Goal: Feedback & Contribution: Submit feedback/report problem

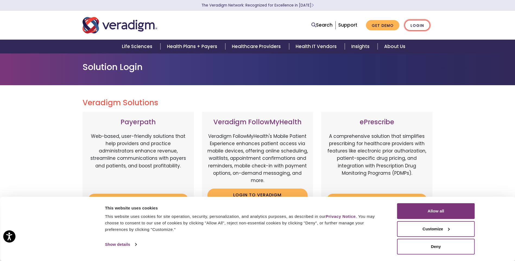
click at [423, 26] on link "Login" at bounding box center [417, 25] width 26 height 11
click at [427, 212] on button "Allow all" at bounding box center [436, 211] width 78 height 16
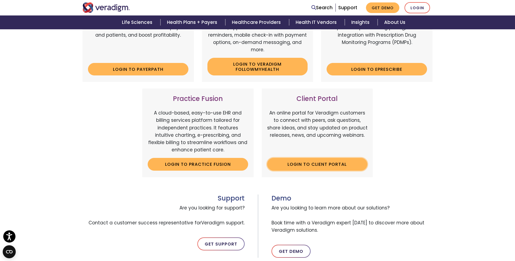
scroll to position [217, 0]
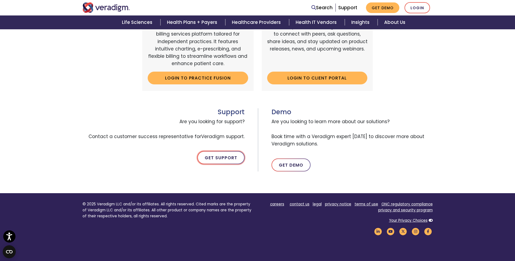
click at [221, 155] on link "Get Support" at bounding box center [220, 157] width 47 height 13
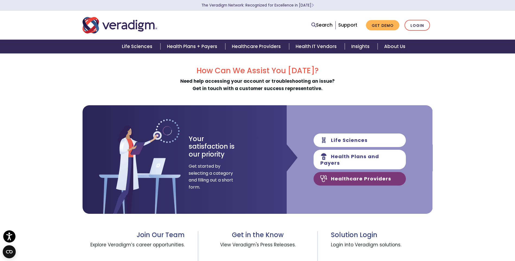
click at [380, 179] on link "Healthcare Providers" at bounding box center [359, 179] width 92 height 14
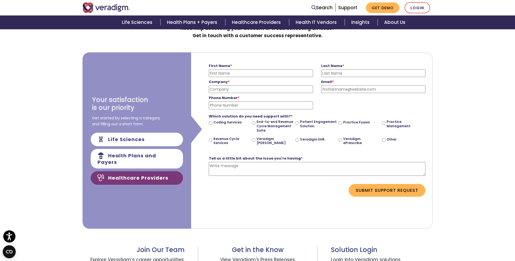
scroll to position [54, 0]
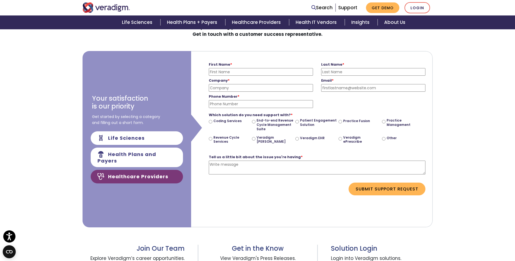
click at [296, 139] on input "Veradigm EHR" at bounding box center [297, 139] width 4 height 4
radio input "true"
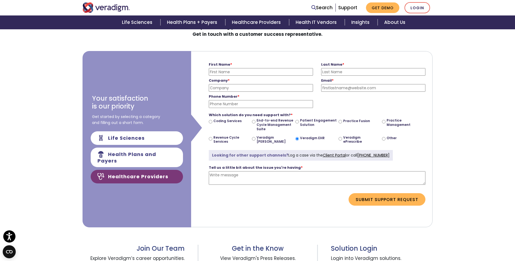
click at [227, 72] on input "First Name *" at bounding box center [261, 72] width 104 height 8
click at [235, 73] on input "[PERSON_NAME]" at bounding box center [261, 72] width 104 height 8
type input "[PERSON_NAME]"
click at [340, 72] on input "Last Name *" at bounding box center [373, 72] width 104 height 8
type input "[PERSON_NAME]"
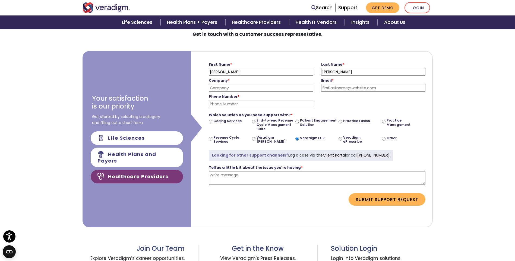
click at [251, 72] on input "[PERSON_NAME]" at bounding box center [261, 72] width 104 height 8
type input "[PERSON_NAME]"
click at [249, 88] on input "Company *" at bounding box center [261, 88] width 104 height 8
type input "Great Valley Medical Association"
type input "[EMAIL_ADDRESS][DOMAIN_NAME]"
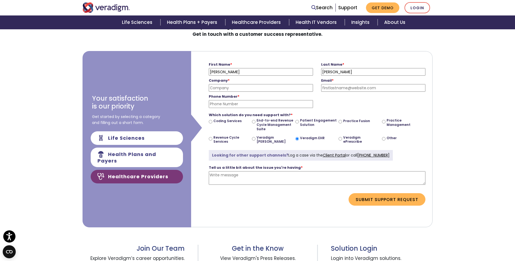
type input "4846804938"
drag, startPoint x: 395, startPoint y: 88, endPoint x: 308, endPoint y: 87, distance: 87.4
click at [308, 87] on div "Company * Great Valley Medical Association Please enter your company name Email…" at bounding box center [317, 84] width 225 height 16
type input "[EMAIL_ADDRESS][DOMAIN_NAME]"
drag, startPoint x: 258, startPoint y: 105, endPoint x: 206, endPoint y: 101, distance: 52.0
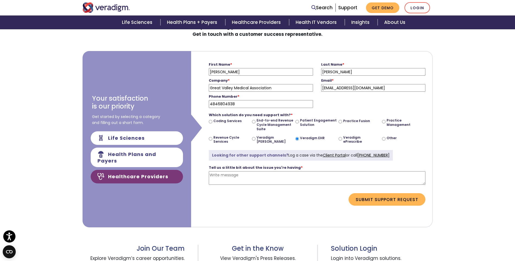
click at [207, 101] on div "Phone Number * 4846804938 Please enter a valid phone number" at bounding box center [261, 100] width 112 height 16
type input "6106449456"
click at [201, 103] on form "First Name * [PERSON_NAME] Please enter your first name Last Name * [PERSON_NAM…" at bounding box center [311, 133] width 233 height 162
click at [246, 177] on textarea "Tell us a little bit about the issue you're having *" at bounding box center [317, 178] width 216 height 14
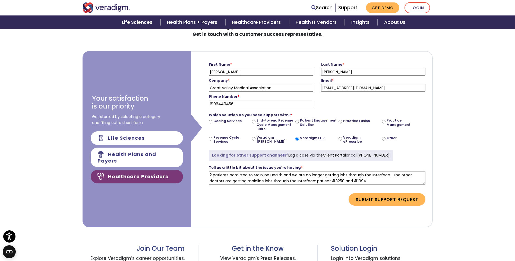
click at [348, 176] on textarea "2 patients admitted to Mainline Health and we are no longer getting labs throug…" at bounding box center [317, 178] width 216 height 14
drag, startPoint x: 312, startPoint y: 182, endPoint x: 318, endPoint y: 183, distance: 6.1
click at [312, 182] on textarea "2 patients admitted to Mainline Health and we are no longer getting labs and [M…" at bounding box center [317, 178] width 216 height 14
type textarea "2 patients admitted to Mainline Health and we are no longer getting labs and [M…"
click at [387, 199] on button "Submit Support Request" at bounding box center [386, 199] width 77 height 12
